Goal: Task Accomplishment & Management: Use online tool/utility

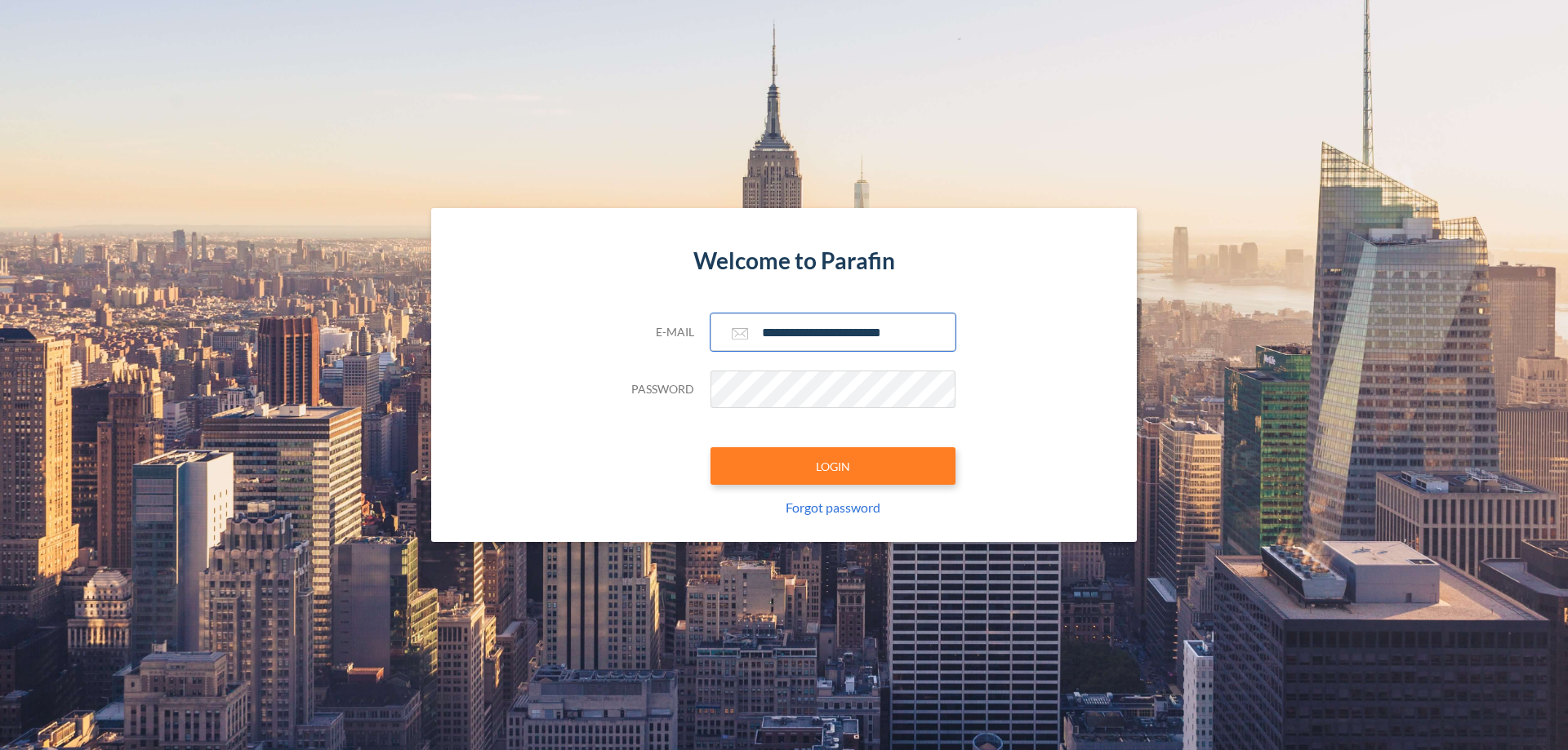
type input "**********"
click at [833, 466] on button "LOGIN" at bounding box center [832, 465] width 245 height 37
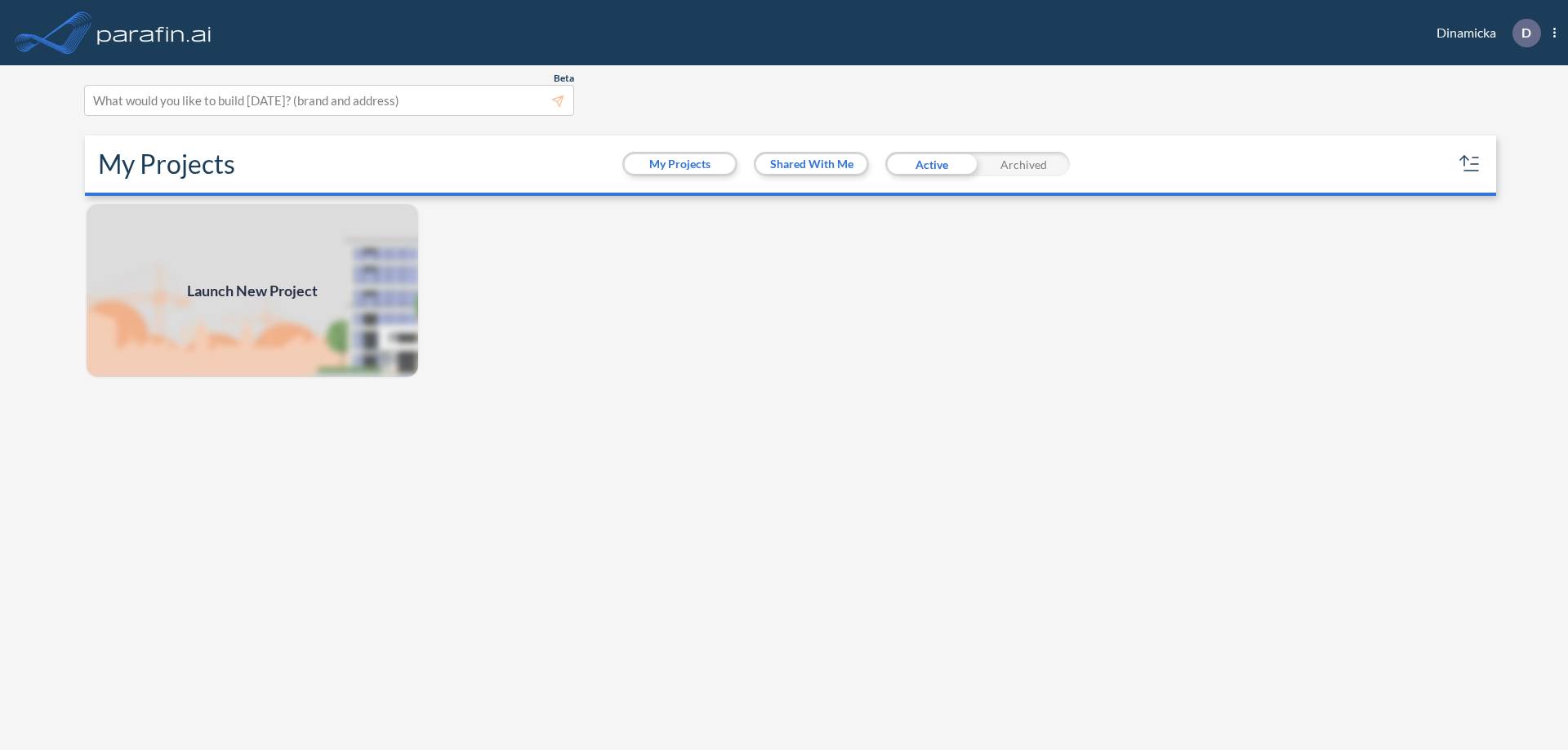
scroll to position [4, 0]
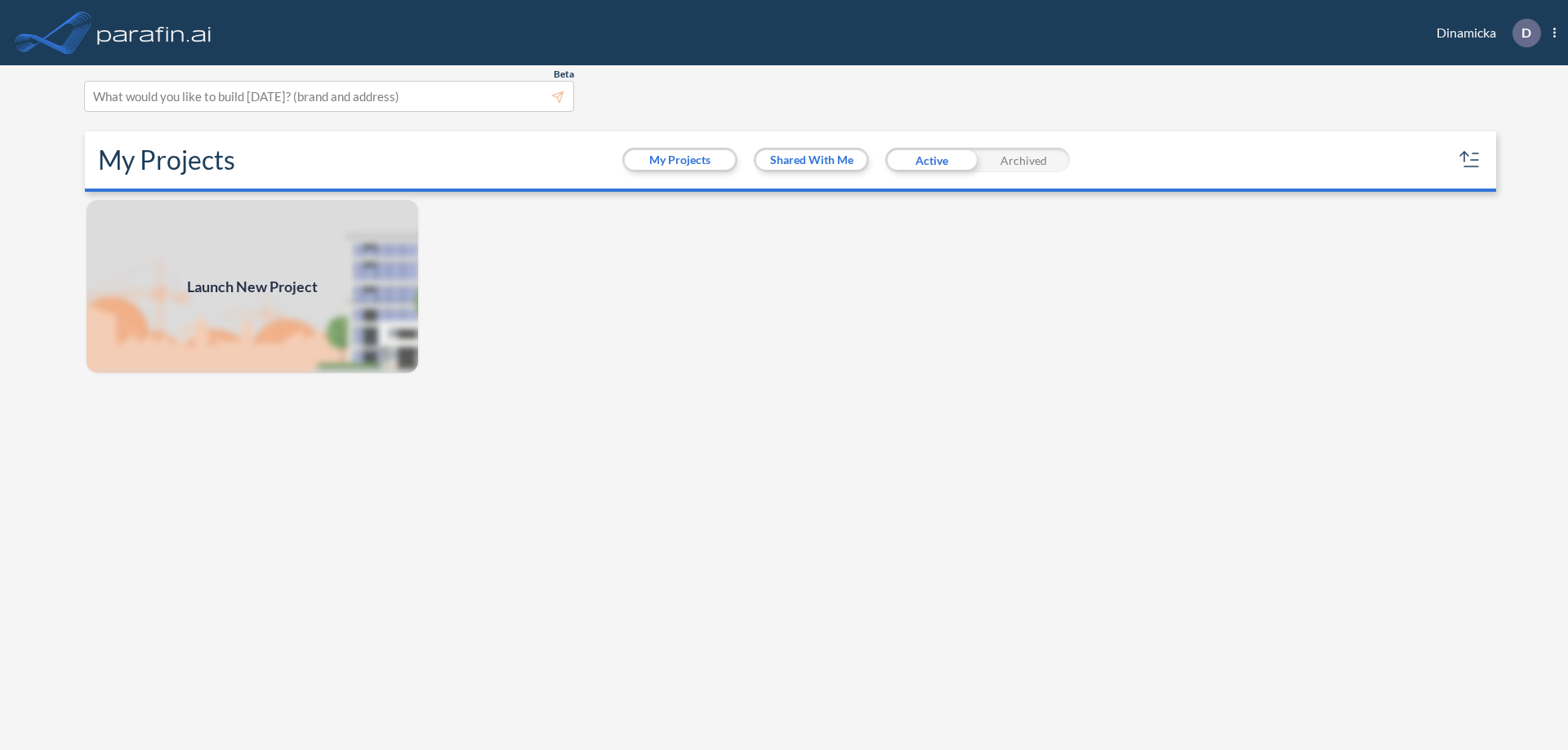
click at [253, 287] on span "Launch New Project" at bounding box center [252, 287] width 131 height 22
